Goal: Find specific page/section: Find specific page/section

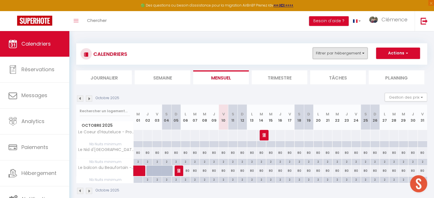
click at [337, 53] on button "Filtrer par hébergement" at bounding box center [340, 53] width 55 height 11
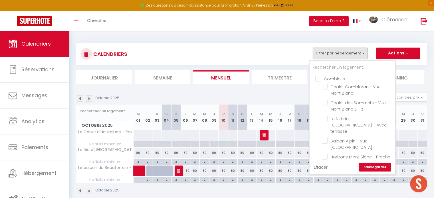
click at [319, 170] on link "Effacer" at bounding box center [321, 167] width 14 height 6
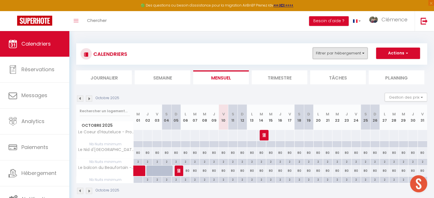
click at [348, 51] on button "Filtrer par hébergement" at bounding box center [340, 53] width 55 height 11
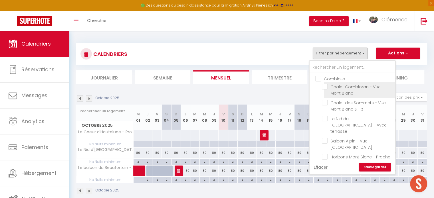
click at [331, 89] on input "Chalet Combloran - Vue Mont Blanc" at bounding box center [357, 87] width 71 height 6
checkbox input "true"
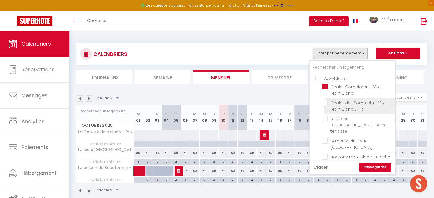
checkbox input "false"
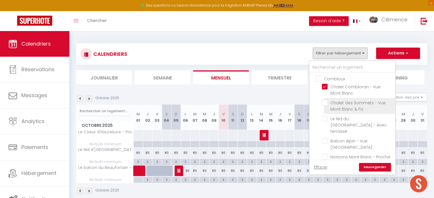
checkbox input "false"
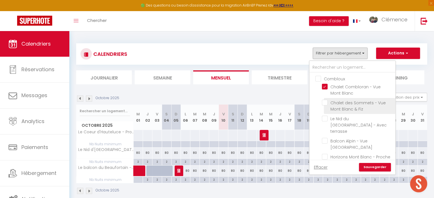
checkbox input "false"
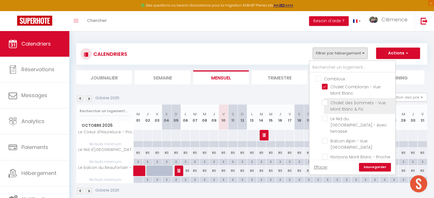
checkbox input "false"
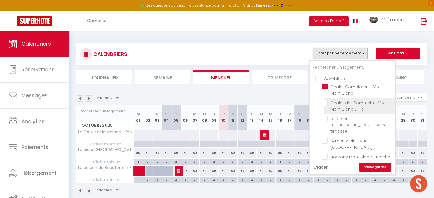
checkbox input "false"
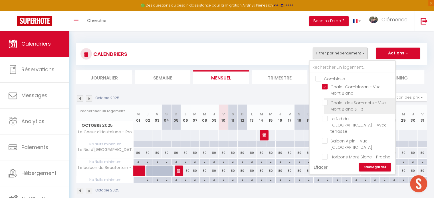
checkbox input "false"
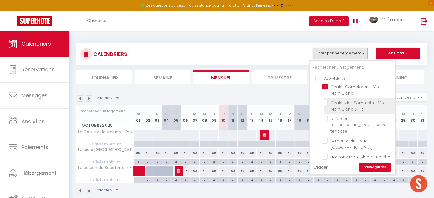
checkbox input "false"
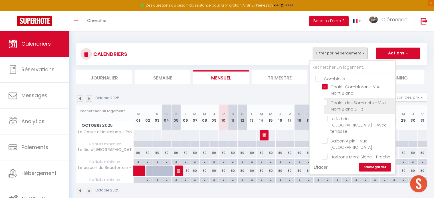
checkbox input "false"
click at [371, 168] on link "Sauvegarder" at bounding box center [375, 167] width 32 height 9
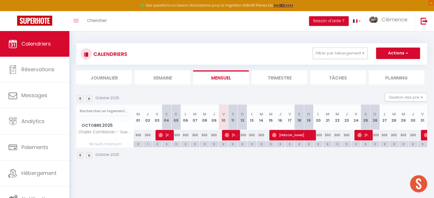
click at [90, 100] on img at bounding box center [89, 99] width 6 height 6
